Goal: Task Accomplishment & Management: Use online tool/utility

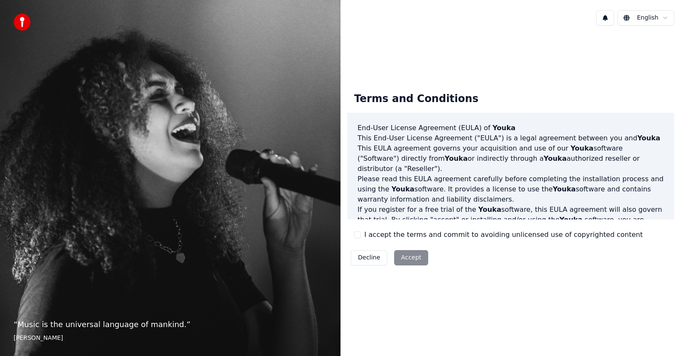
click at [360, 236] on button "I accept the terms and commit to avoiding unlicensed use of copyrighted content" at bounding box center [357, 234] width 7 height 7
click at [402, 257] on button "Accept" at bounding box center [411, 257] width 34 height 15
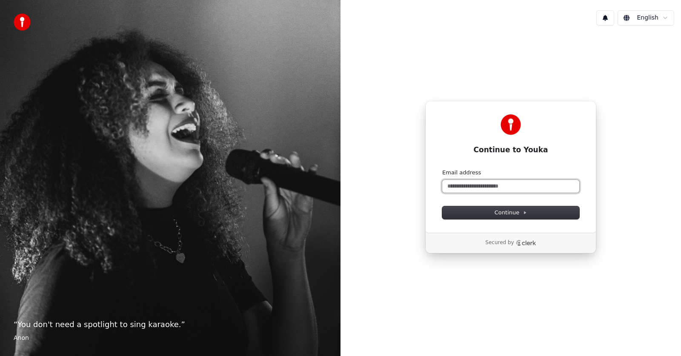
click at [471, 187] on input "Email address" at bounding box center [510, 186] width 137 height 13
click at [536, 210] on button "Continue" at bounding box center [510, 212] width 137 height 13
click at [536, 210] on div "Continue" at bounding box center [510, 212] width 137 height 13
type input "**********"
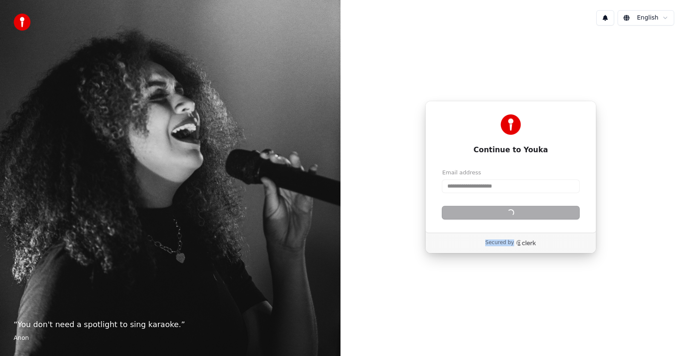
click at [536, 210] on div "Continue" at bounding box center [510, 212] width 137 height 13
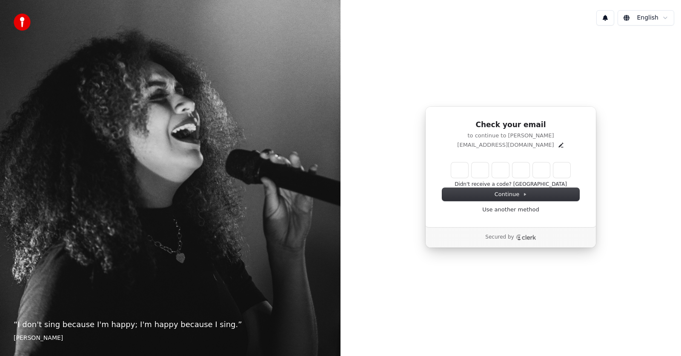
click at [456, 170] on input "Enter verification code" at bounding box center [510, 170] width 119 height 15
click at [478, 193] on button "Continue" at bounding box center [510, 194] width 137 height 13
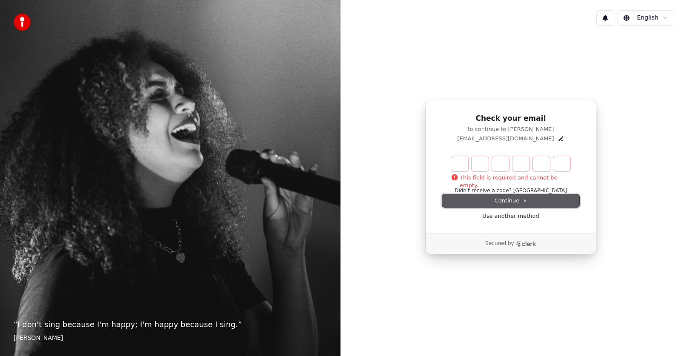
click at [478, 193] on div "This field is required and cannot be empty. Didn't receive a code? Resend Conti…" at bounding box center [510, 188] width 137 height 64
click at [536, 191] on button "Didn't receive a code? Resend" at bounding box center [510, 191] width 112 height 7
click at [460, 167] on input "Enter verification code" at bounding box center [519, 163] width 136 height 15
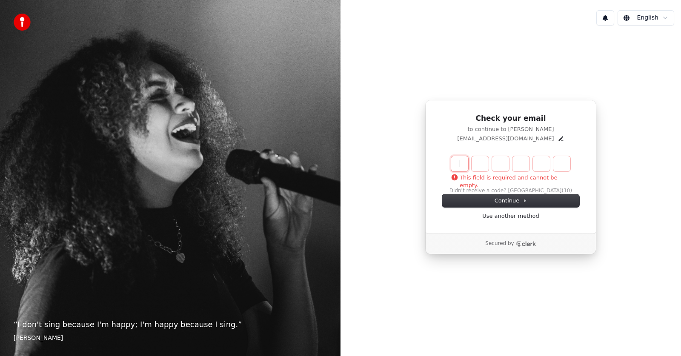
click at [460, 167] on input "Enter verification code" at bounding box center [519, 163] width 136 height 15
click at [525, 243] on icon "Clerk logo" at bounding box center [526, 244] width 20 height 6
click at [498, 54] on div "Check your email to continue to Youka songsofmeca@gmail.com This field is requi…" at bounding box center [510, 177] width 340 height 290
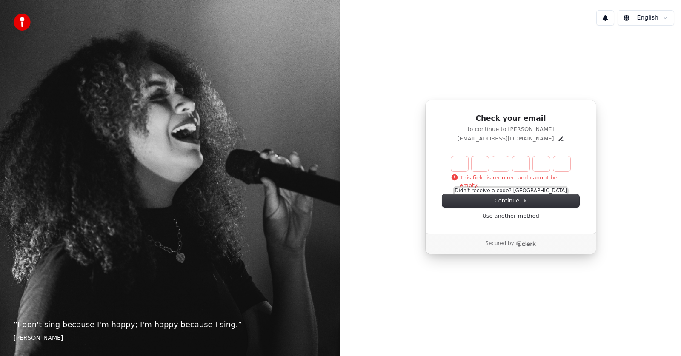
click at [537, 191] on button "Didn't receive a code? Resend" at bounding box center [510, 191] width 112 height 7
click at [458, 168] on input "Enter verification code" at bounding box center [519, 163] width 136 height 15
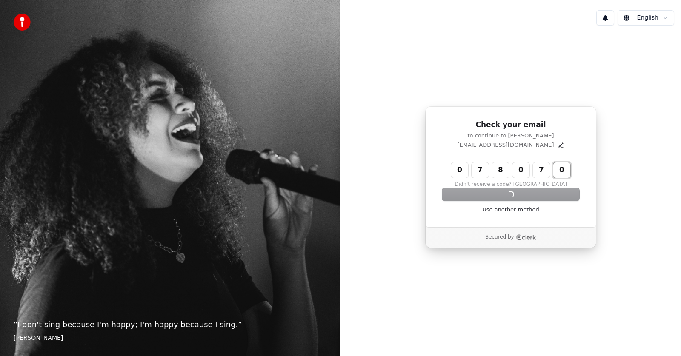
type input "******"
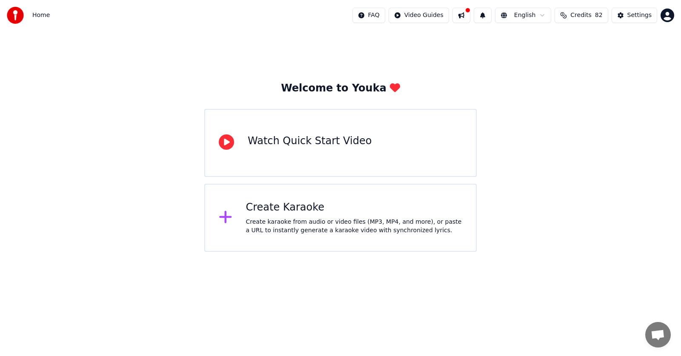
click at [326, 252] on html "Home FAQ Video Guides English Credits 82 Settings Welcome to Youka Watch Quick …" at bounding box center [340, 126] width 681 height 252
click at [315, 230] on div "Create karaoke from audio or video files (MP3, MP4, and more), or paste a URL t…" at bounding box center [354, 226] width 217 height 17
